Goal: Information Seeking & Learning: Learn about a topic

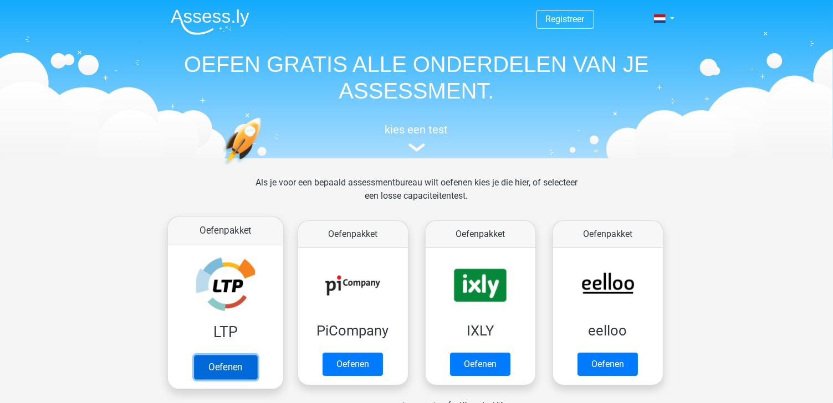
click at [234, 364] on link "Oefenen" at bounding box center [224, 367] width 63 height 24
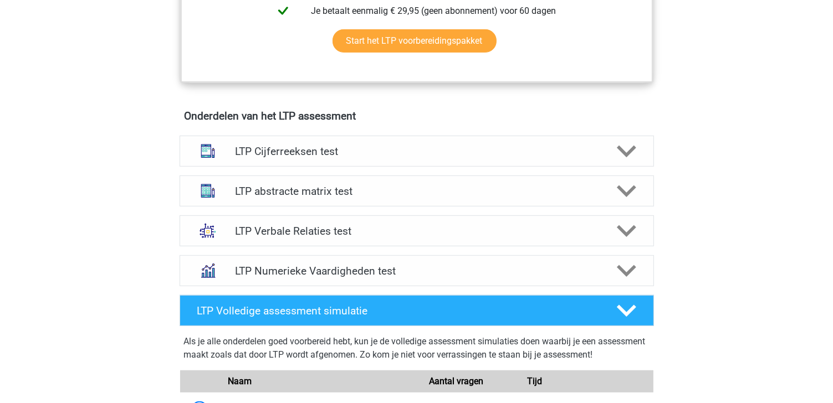
scroll to position [610, 0]
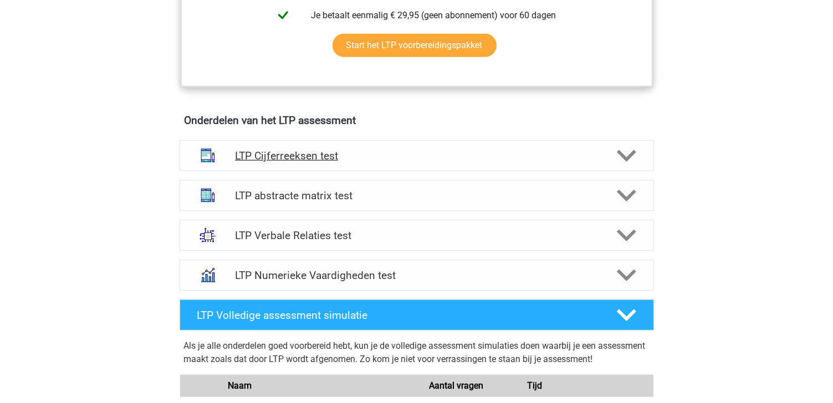
click at [282, 153] on h4 "LTP Cijferreeksen test" at bounding box center [416, 156] width 363 height 13
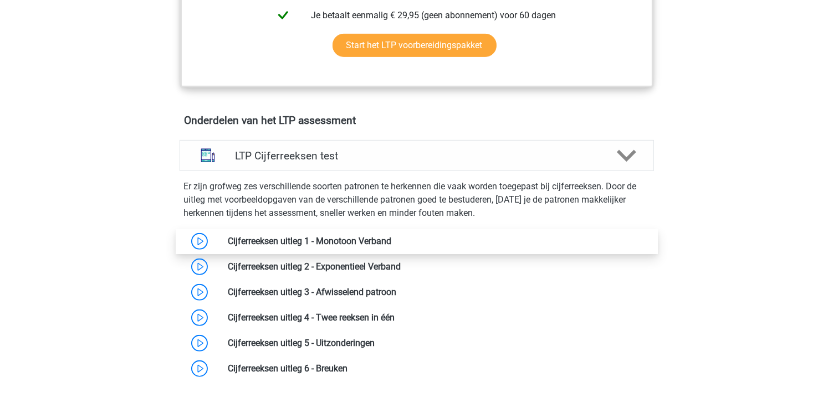
click at [391, 243] on link at bounding box center [391, 241] width 0 height 11
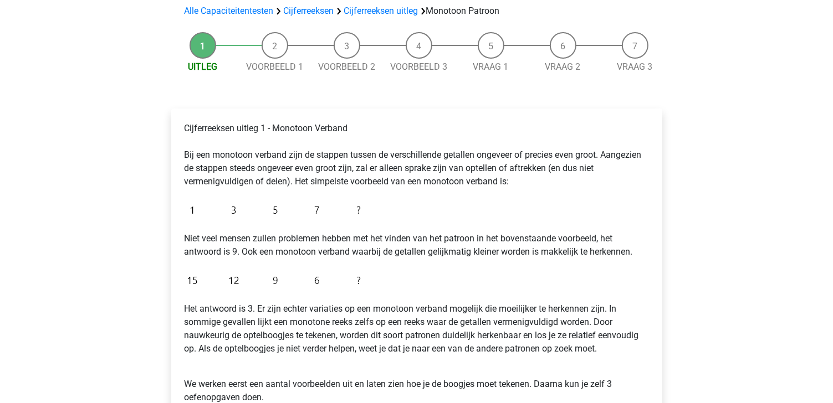
scroll to position [166, 0]
